Goal: Find specific page/section: Find specific page/section

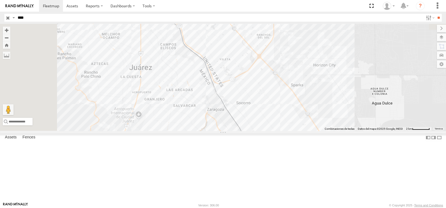
drag, startPoint x: 207, startPoint y: 73, endPoint x: 259, endPoint y: 119, distance: 69.8
click at [259, 119] on div at bounding box center [223, 77] width 446 height 107
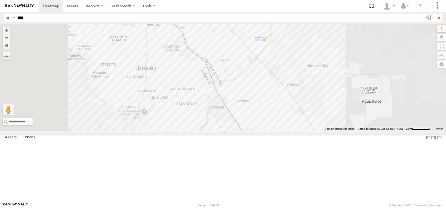
click at [58, 17] on input "****" at bounding box center [219, 18] width 408 height 8
click at [435, 14] on input "**" at bounding box center [438, 18] width 6 height 8
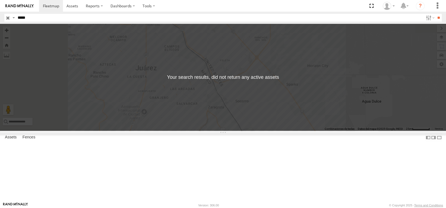
click at [36, 17] on input "*****" at bounding box center [219, 18] width 408 height 8
click at [435, 14] on input "**" at bounding box center [438, 18] width 6 height 8
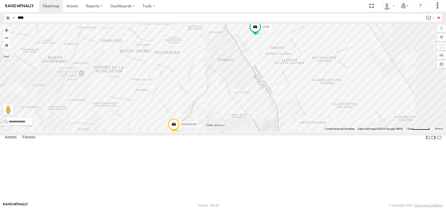
drag, startPoint x: 320, startPoint y: 81, endPoint x: 315, endPoint y: 84, distance: 6.0
click at [315, 84] on div "c145 AN539199" at bounding box center [223, 77] width 446 height 107
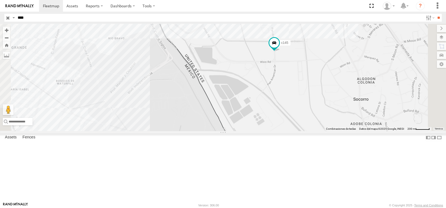
drag, startPoint x: 314, startPoint y: 84, endPoint x: 317, endPoint y: 95, distance: 11.1
click at [316, 96] on div "c145 AN539199" at bounding box center [223, 77] width 446 height 107
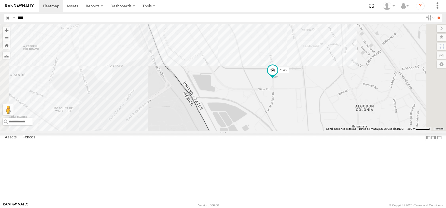
drag, startPoint x: 312, startPoint y: 89, endPoint x: 311, endPoint y: 99, distance: 9.8
click at [310, 99] on div "c145 AN539199" at bounding box center [223, 77] width 446 height 107
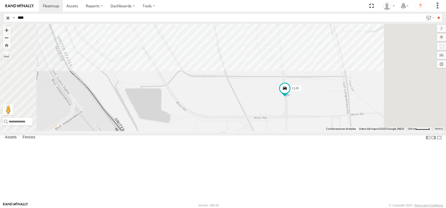
drag, startPoint x: 323, startPoint y: 122, endPoint x: 325, endPoint y: 131, distance: 9.4
click at [325, 131] on div "c145 AN539199" at bounding box center [223, 77] width 446 height 107
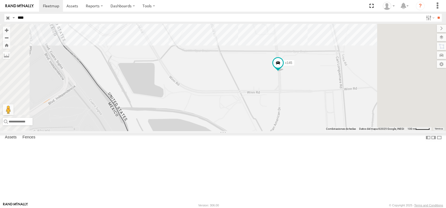
drag, startPoint x: 316, startPoint y: 121, endPoint x: 309, endPoint y: 96, distance: 26.5
click at [309, 96] on div "c145 AN539199" at bounding box center [223, 77] width 446 height 107
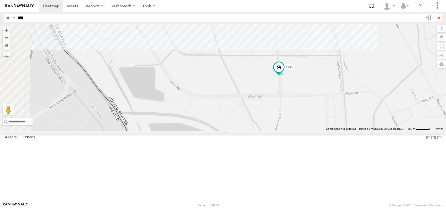
drag, startPoint x: 23, startPoint y: 20, endPoint x: 9, endPoint y: 30, distance: 17.4
click at [10, 24] on body at bounding box center [223, 104] width 446 height 208
click at [435, 14] on input "**" at bounding box center [438, 18] width 6 height 8
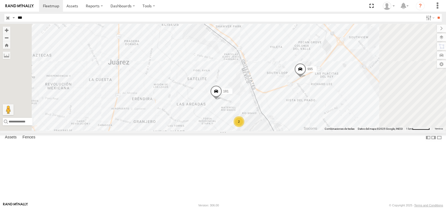
drag, startPoint x: 354, startPoint y: 159, endPoint x: 353, endPoint y: 129, distance: 30.1
click at [353, 129] on div "C573 6424 AN538177 995 181 2" at bounding box center [223, 77] width 446 height 107
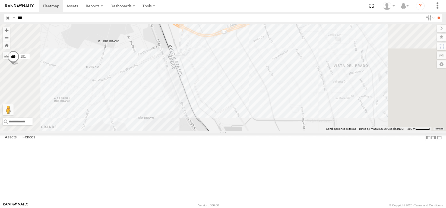
drag, startPoint x: 348, startPoint y: 122, endPoint x: 346, endPoint y: 129, distance: 7.5
click at [346, 129] on div "C573 6424 AN538177 995 181 AN53995 C995" at bounding box center [223, 77] width 446 height 107
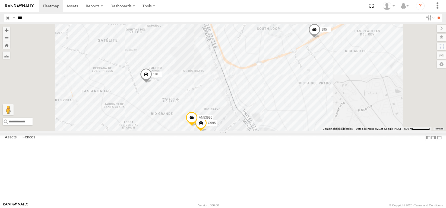
drag, startPoint x: 350, startPoint y: 130, endPoint x: 346, endPoint y: 119, distance: 11.1
click at [346, 119] on div "C573 6424 AN538177 995 181 AN53995 C995" at bounding box center [223, 77] width 446 height 107
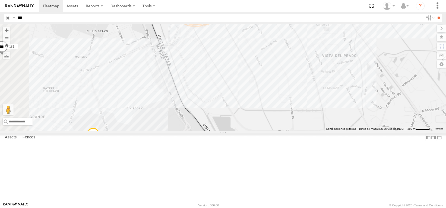
drag, startPoint x: 337, startPoint y: 116, endPoint x: 337, endPoint y: 127, distance: 11.7
click at [337, 127] on div "C573 6424 AN538177 995 181 AN53995 C995" at bounding box center [223, 77] width 446 height 107
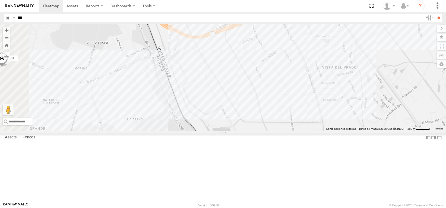
drag, startPoint x: 14, startPoint y: 21, endPoint x: 2, endPoint y: 25, distance: 12.4
click at [2, 24] on body at bounding box center [223, 104] width 446 height 208
click at [435, 14] on input "**" at bounding box center [438, 18] width 6 height 8
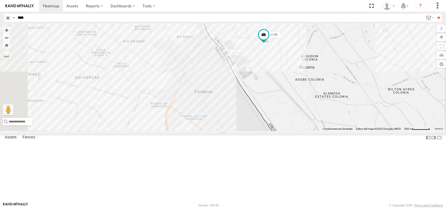
drag, startPoint x: 326, startPoint y: 69, endPoint x: 316, endPoint y: 77, distance: 12.6
click at [316, 77] on div "c145 AN539199" at bounding box center [223, 77] width 446 height 107
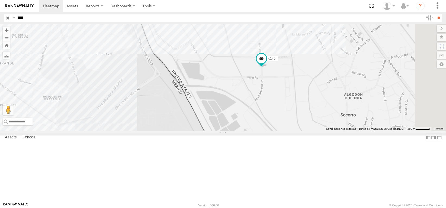
drag, startPoint x: 318, startPoint y: 93, endPoint x: 300, endPoint y: 126, distance: 37.2
click at [300, 126] on div "c145 AN539199" at bounding box center [223, 77] width 446 height 107
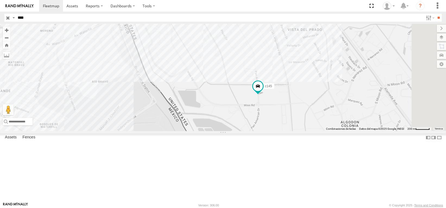
drag, startPoint x: 291, startPoint y: 110, endPoint x: 293, endPoint y: 122, distance: 12.6
click at [293, 122] on div "c145 AN539199" at bounding box center [223, 77] width 446 height 107
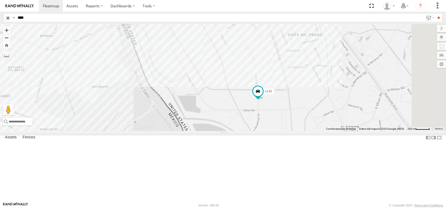
drag, startPoint x: 20, startPoint y: 19, endPoint x: 14, endPoint y: 30, distance: 12.9
click at [3, 25] on body at bounding box center [223, 104] width 446 height 208
click at [435, 14] on input "**" at bounding box center [438, 18] width 6 height 8
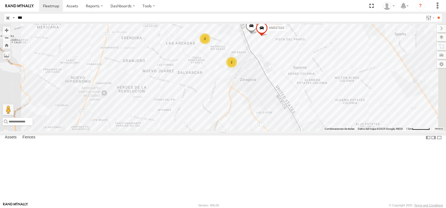
drag, startPoint x: 403, startPoint y: 88, endPoint x: 318, endPoint y: 113, distance: 89.3
click at [318, 113] on div "813 AN537310 2 8689 2" at bounding box center [223, 77] width 446 height 107
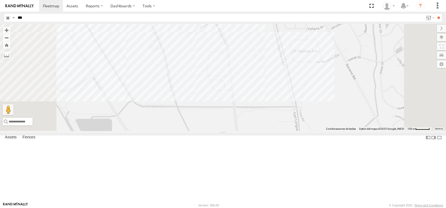
drag, startPoint x: 300, startPoint y: 103, endPoint x: 305, endPoint y: 122, distance: 20.0
click at [303, 121] on div "813 AN537310 8689" at bounding box center [223, 77] width 446 height 107
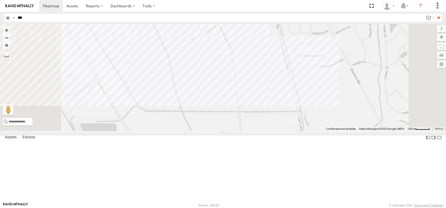
drag, startPoint x: 26, startPoint y: 18, endPoint x: 17, endPoint y: 32, distance: 15.8
click at [6, 22] on header "Search Query Asset ID Asset Label Registration Manufacturer Model VIN Job ID GE" at bounding box center [223, 18] width 446 height 12
type input "***"
click at [435, 14] on input "**" at bounding box center [438, 18] width 6 height 8
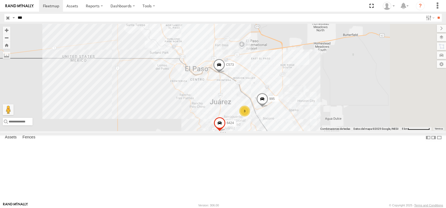
drag, startPoint x: 350, startPoint y: 143, endPoint x: 314, endPoint y: 141, distance: 36.7
click at [314, 131] on div "3 C573 6424 AN538177 995" at bounding box center [223, 77] width 446 height 107
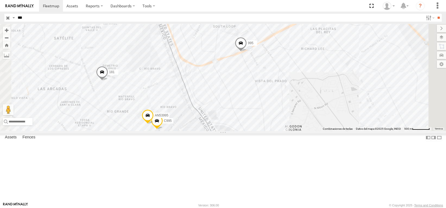
drag, startPoint x: 299, startPoint y: 126, endPoint x: 289, endPoint y: 109, distance: 19.2
click at [289, 109] on div "C573 6424 AN538177 995 181 AN53995 C995" at bounding box center [223, 77] width 446 height 107
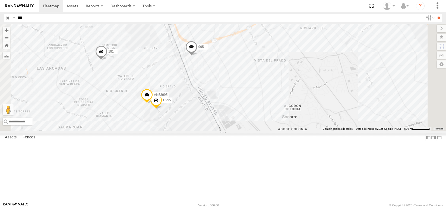
drag, startPoint x: 357, startPoint y: 112, endPoint x: 357, endPoint y: 105, distance: 6.2
click at [362, 104] on div "181 AN53995 C995 995" at bounding box center [223, 77] width 446 height 107
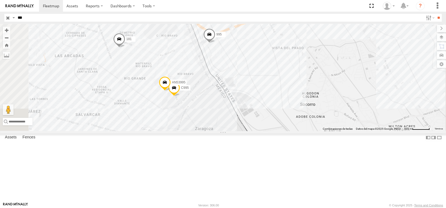
drag, startPoint x: 334, startPoint y: 115, endPoint x: 325, endPoint y: 107, distance: 11.9
click at [353, 102] on div "181 AN53995 C995 995" at bounding box center [223, 77] width 446 height 107
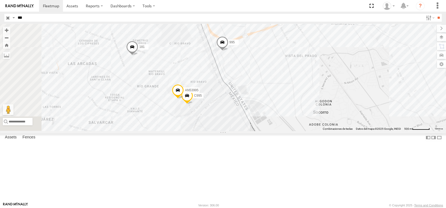
drag, startPoint x: 317, startPoint y: 101, endPoint x: 330, endPoint y: 114, distance: 18.0
click at [330, 113] on div "181 AN53995 C995 995" at bounding box center [223, 77] width 446 height 107
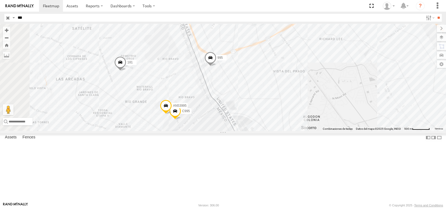
drag, startPoint x: 348, startPoint y: 105, endPoint x: 335, endPoint y: 116, distance: 17.0
click at [335, 116] on div "181 AN53995 C995 995" at bounding box center [223, 77] width 446 height 107
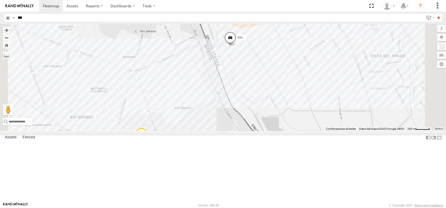
drag, startPoint x: 265, startPoint y: 87, endPoint x: 258, endPoint y: 79, distance: 10.4
click at [258, 79] on div "AN53995 C995 995" at bounding box center [223, 77] width 446 height 107
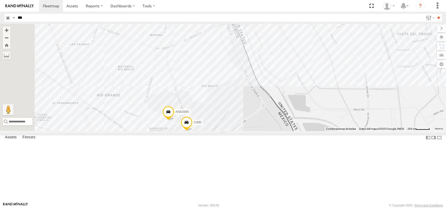
drag, startPoint x: 307, startPoint y: 103, endPoint x: 333, endPoint y: 82, distance: 33.8
click at [333, 82] on div "AN53995 C995 995" at bounding box center [223, 77] width 446 height 107
